Goal: Task Accomplishment & Management: Manage account settings

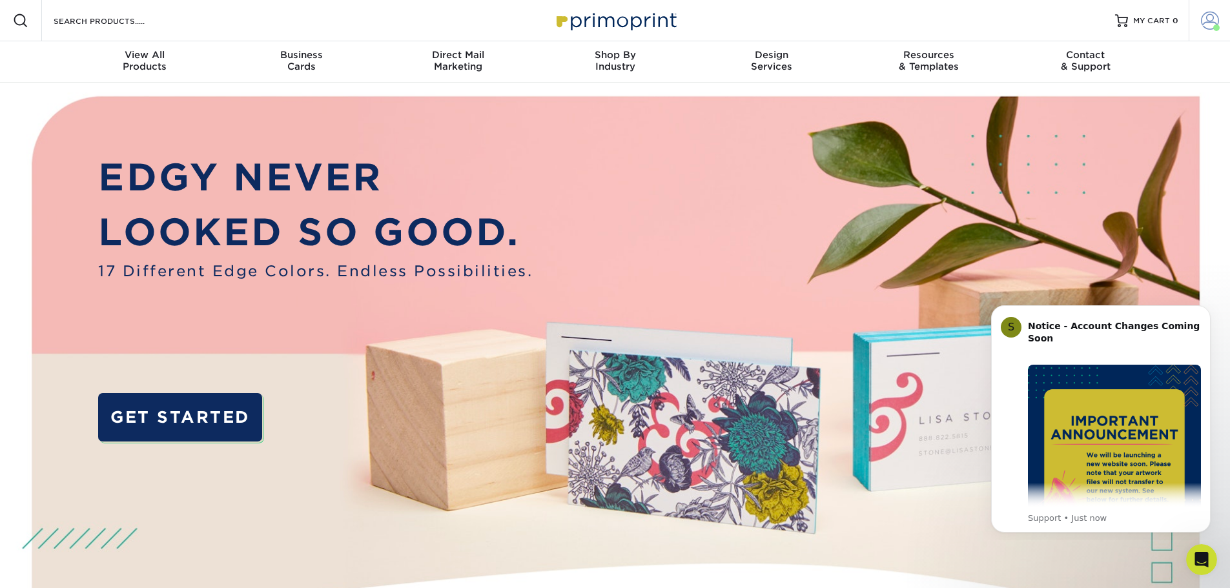
click at [1203, 23] on span at bounding box center [1210, 21] width 18 height 18
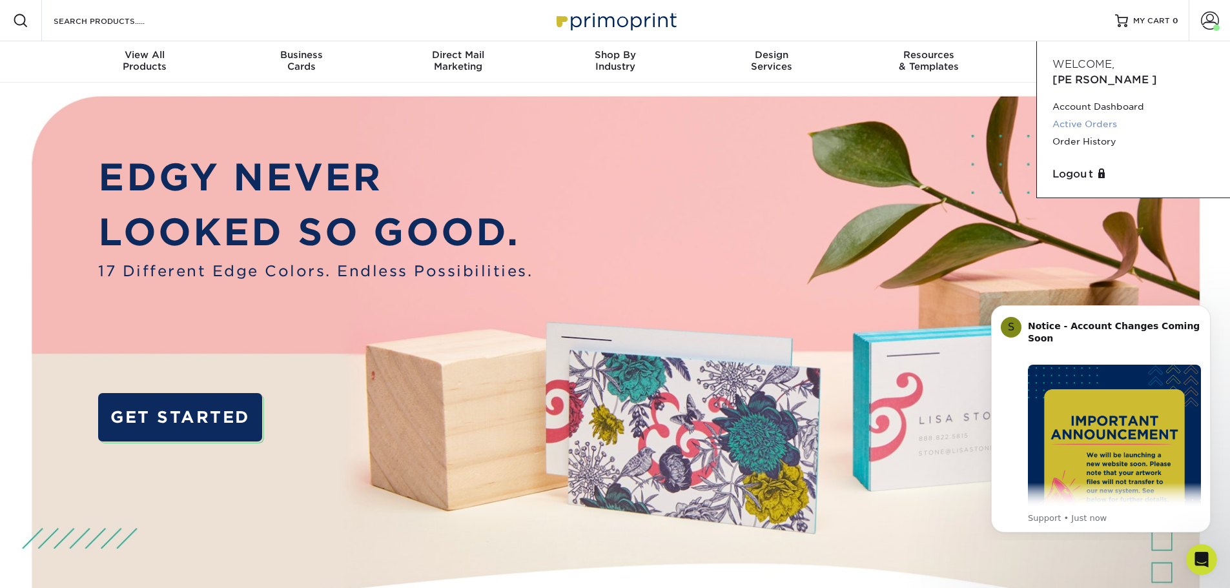
click at [1095, 116] on link "Active Orders" at bounding box center [1133, 124] width 162 height 17
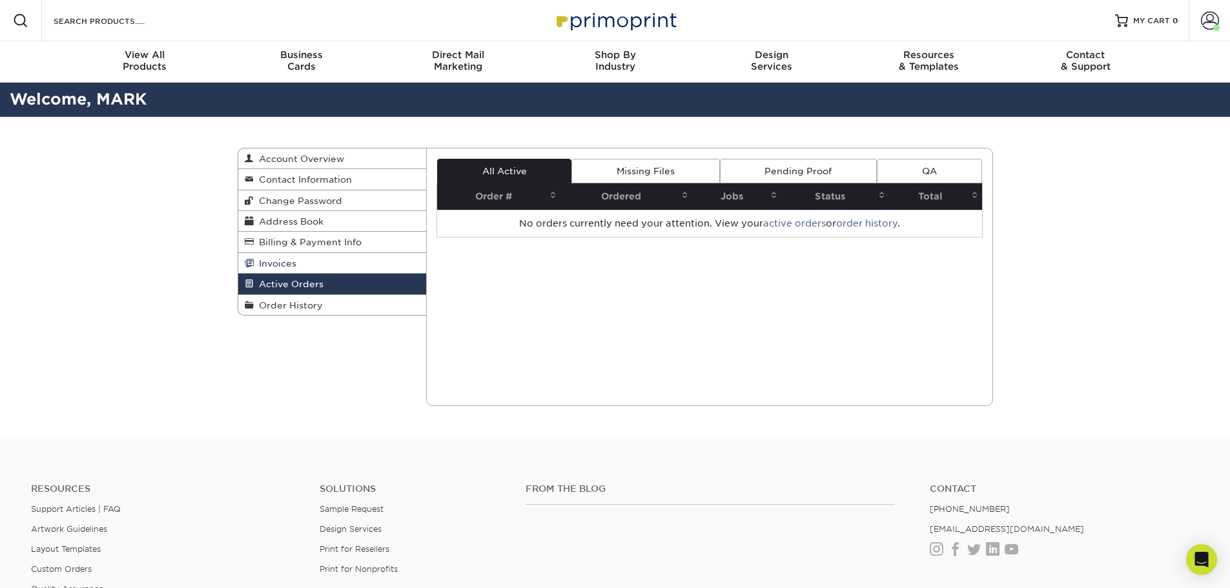
click at [285, 260] on span "Invoices" at bounding box center [275, 263] width 43 height 10
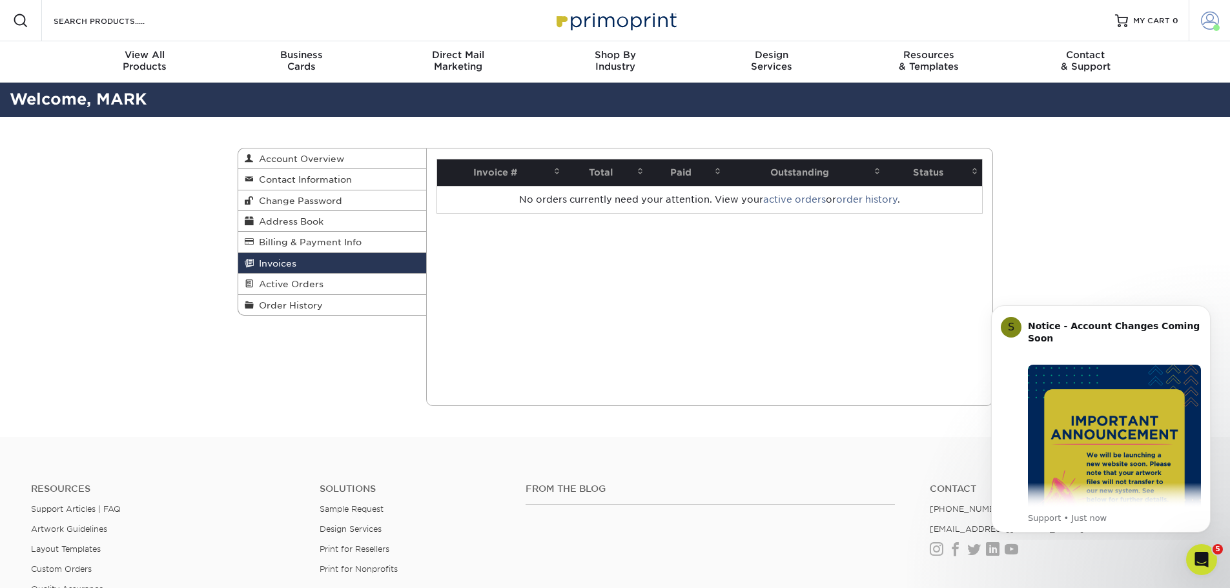
click at [1208, 21] on span at bounding box center [1210, 21] width 18 height 18
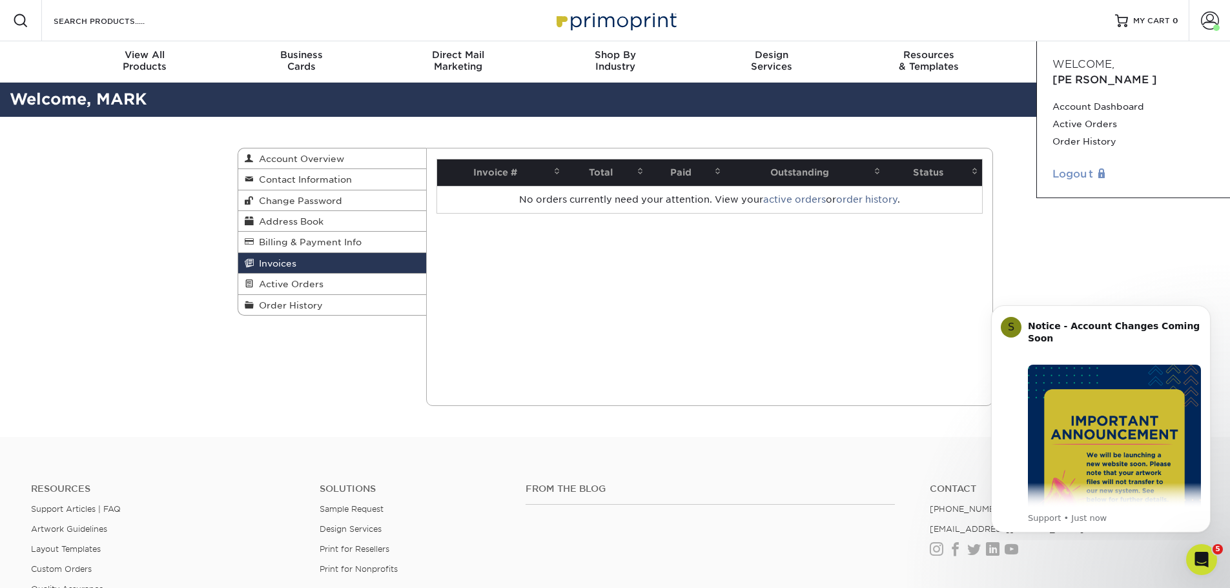
click at [1079, 167] on link "Logout" at bounding box center [1133, 174] width 162 height 15
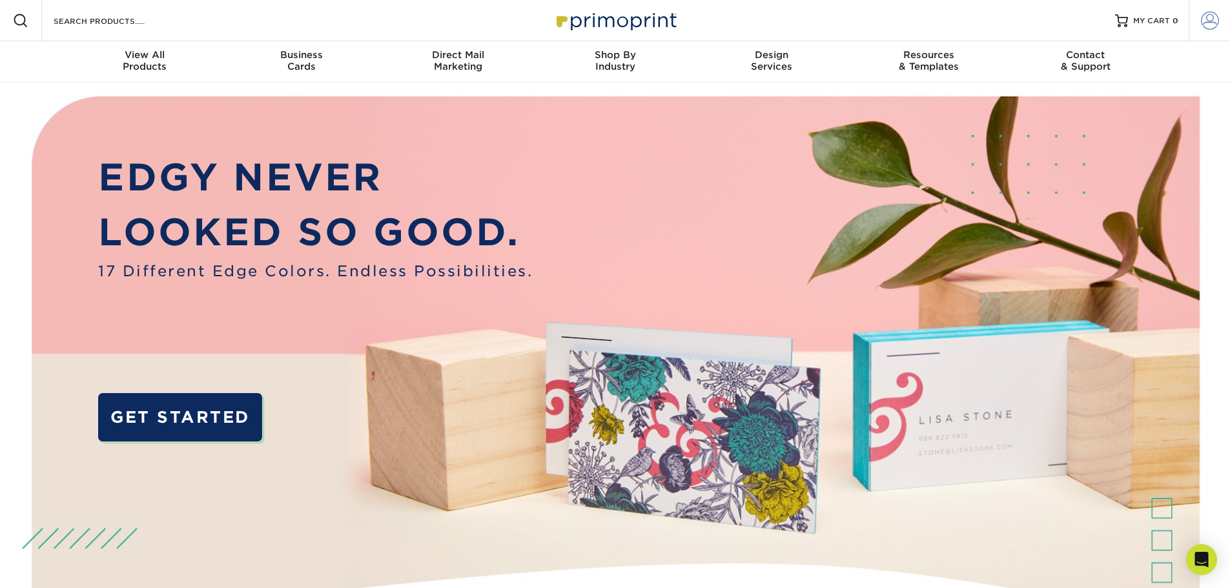
type input "[PERSON_NAME][EMAIL_ADDRESS][DOMAIN_NAME]"
click at [1210, 36] on link "Account" at bounding box center [1208, 20] width 41 height 41
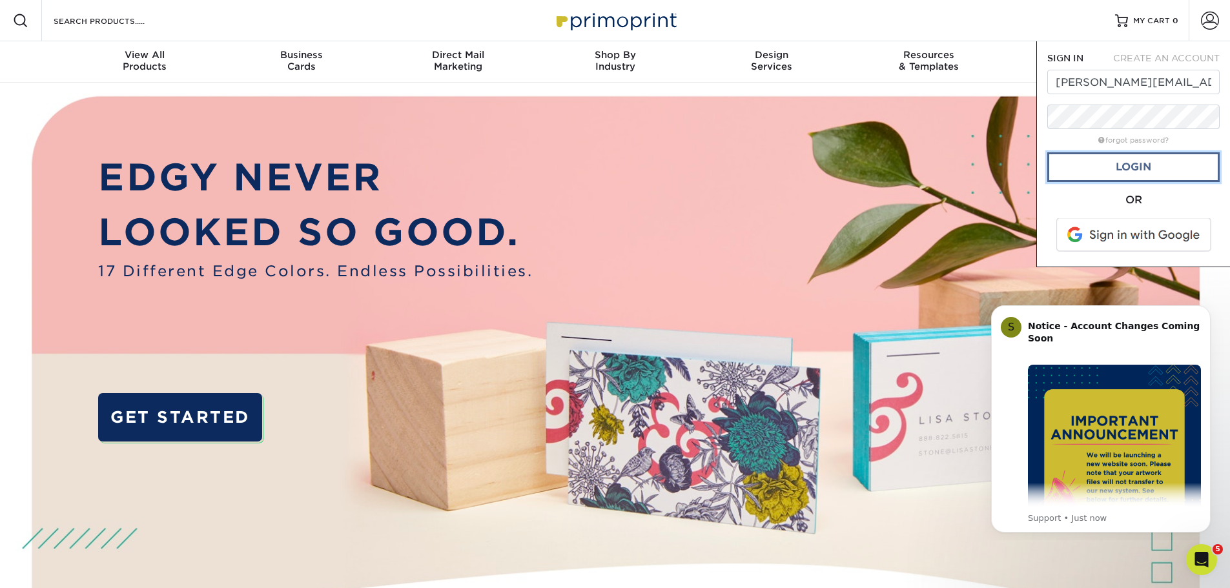
click at [1143, 167] on link "Login" at bounding box center [1133, 167] width 172 height 30
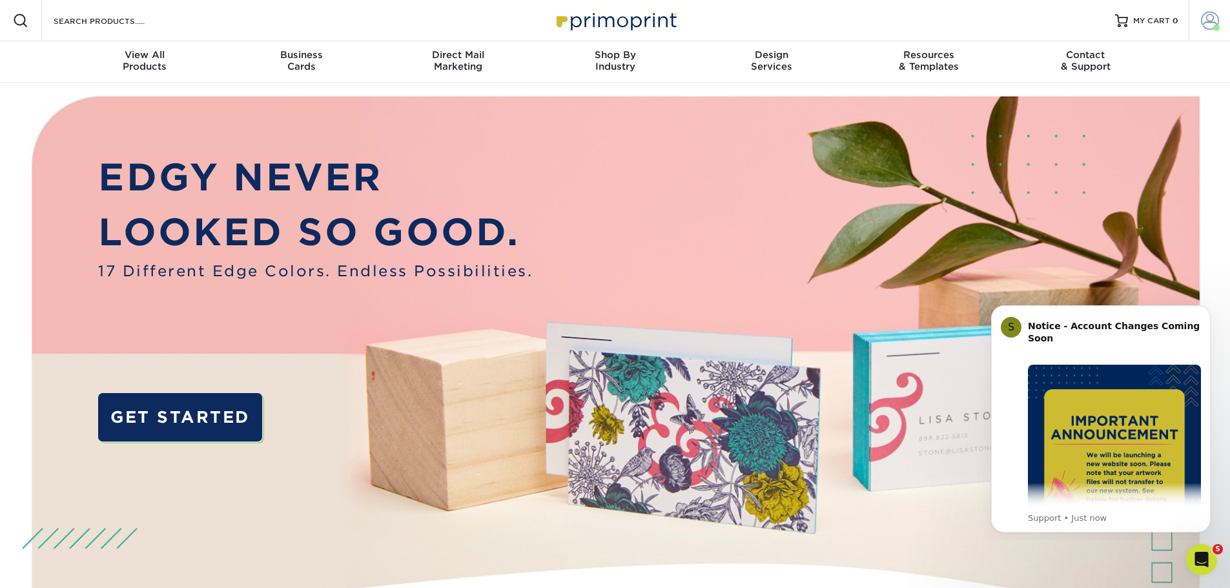
click at [1204, 23] on span at bounding box center [1210, 21] width 18 height 18
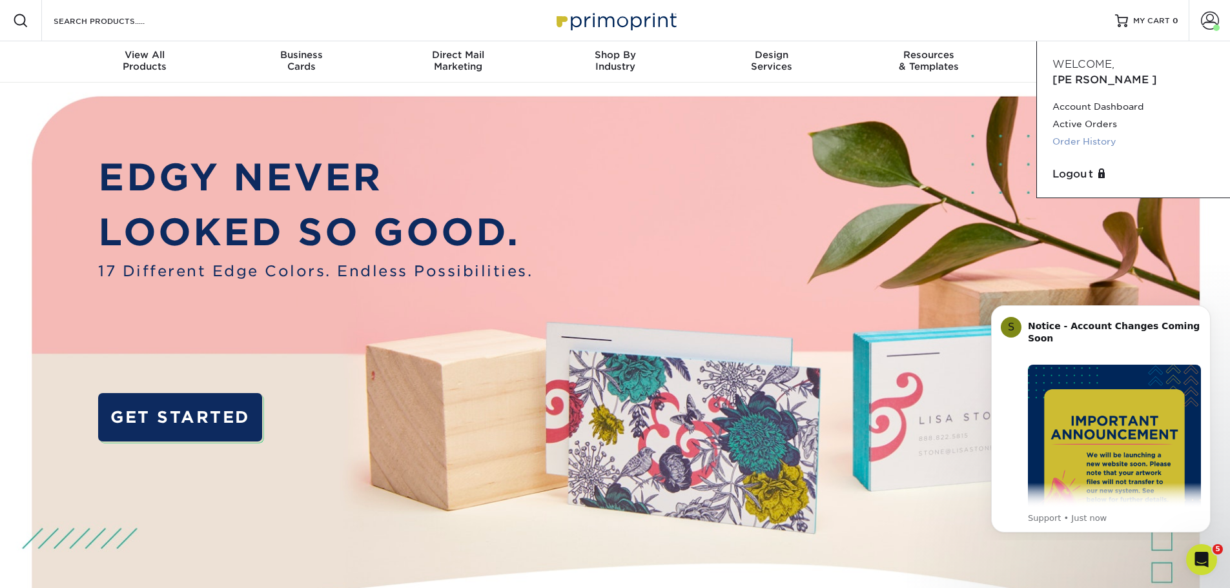
click at [1097, 133] on link "Order History" at bounding box center [1133, 141] width 162 height 17
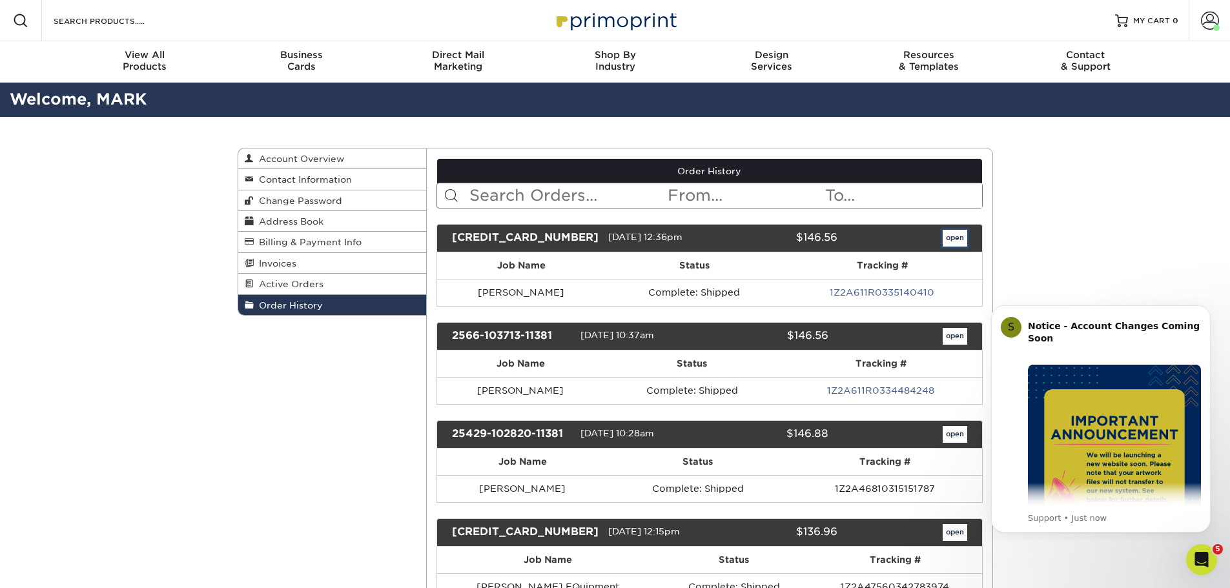
click at [948, 239] on link "open" at bounding box center [955, 238] width 25 height 17
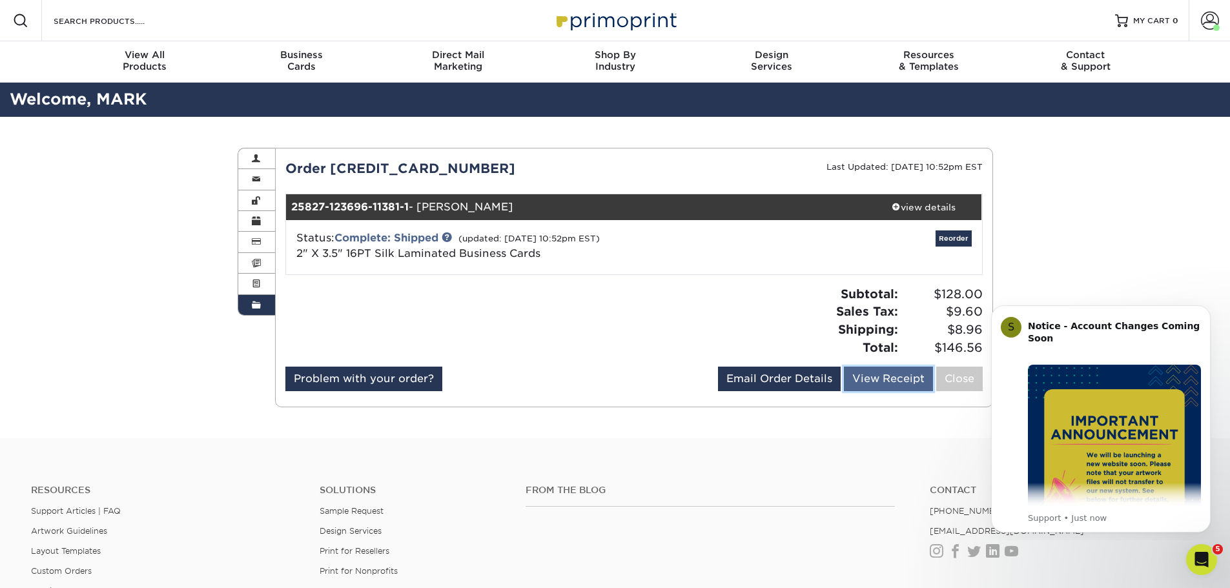
click at [872, 372] on link "View Receipt" at bounding box center [888, 379] width 89 height 25
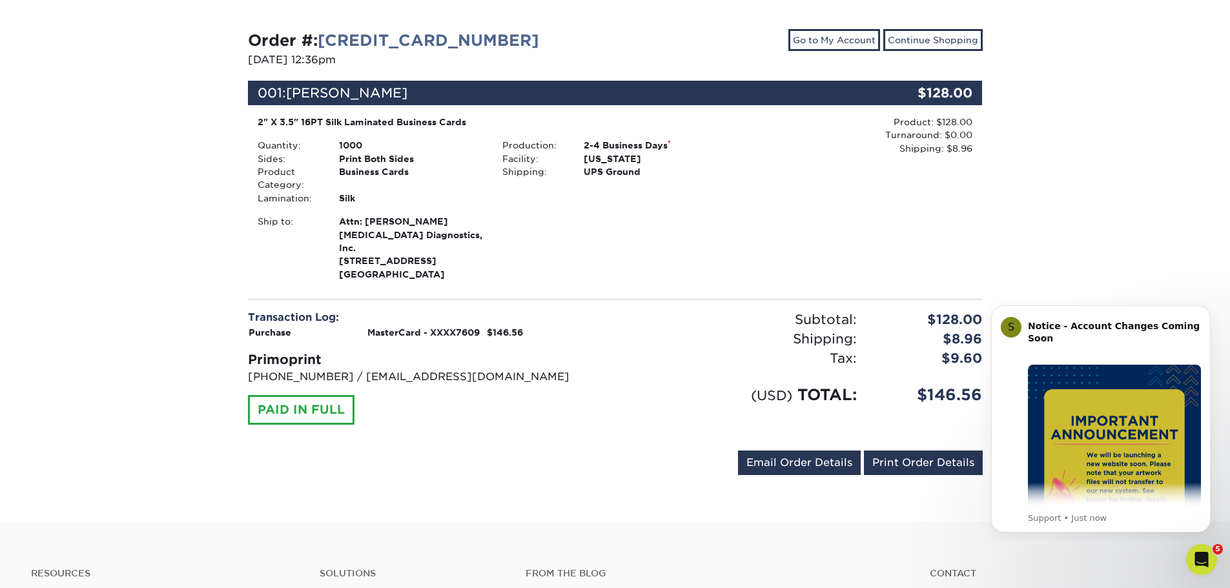
scroll to position [194, 0]
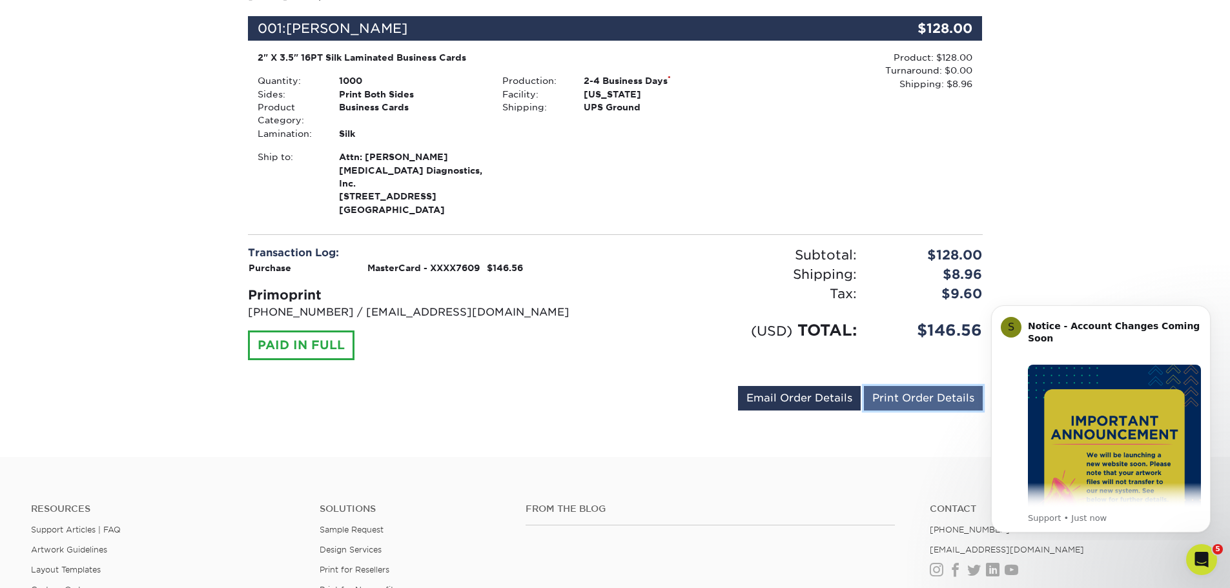
click at [915, 386] on link "Print Order Details" at bounding box center [923, 398] width 119 height 25
